Goal: Find specific page/section

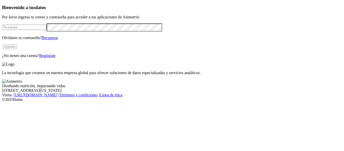
type input "[EMAIL_ADDRESS][PERSON_NAME][DOMAIN_NAME]"
click at [17, 49] on button "Ingresa" at bounding box center [9, 46] width 15 height 5
